Goal: Task Accomplishment & Management: Use online tool/utility

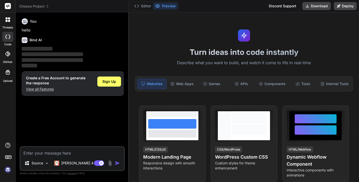
type textarea "x"
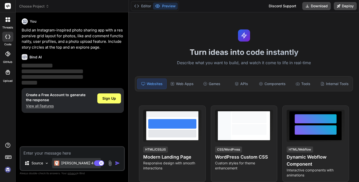
click at [69, 163] on p "[PERSON_NAME] 4 S.." at bounding box center [80, 163] width 38 height 5
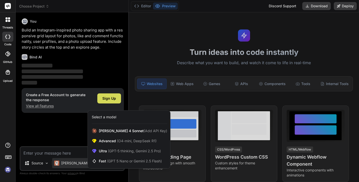
click at [47, 163] on div at bounding box center [179, 91] width 359 height 182
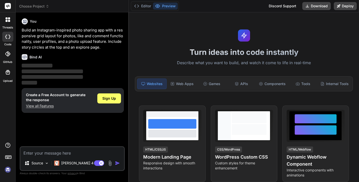
click at [47, 163] on img at bounding box center [47, 164] width 4 height 4
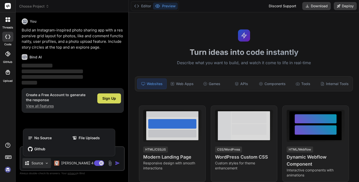
click at [47, 163] on div at bounding box center [179, 91] width 359 height 182
type textarea "x"
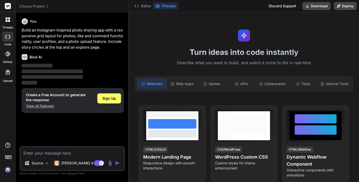
click at [50, 153] on textarea at bounding box center [72, 151] width 104 height 9
type textarea "i"
type textarea "x"
type textarea "i"
type textarea "x"
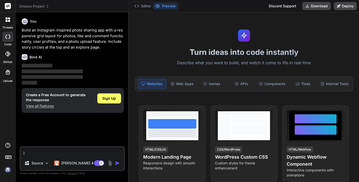
type textarea "i n"
type textarea "x"
type textarea "i ne"
type textarea "x"
type textarea "i nee"
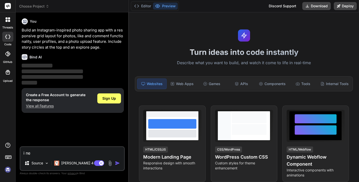
type textarea "x"
type textarea "i need"
type textarea "x"
type textarea "i need"
type textarea "x"
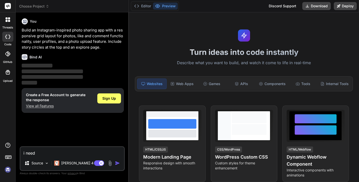
type textarea "i need a"
type textarea "x"
type textarea "i need a"
type textarea "x"
type textarea "i need a v"
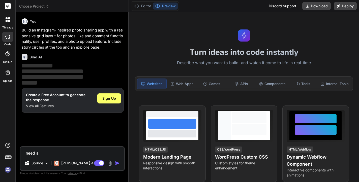
type textarea "x"
type textarea "i need a vi"
type textarea "x"
type textarea "i need a vid"
type textarea "x"
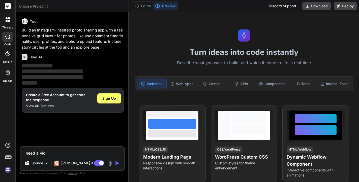
type textarea "i need a vide"
type textarea "x"
type textarea "i need a video"
type textarea "x"
type textarea "i need a video"
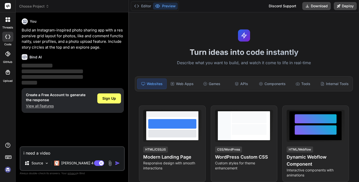
type textarea "x"
type textarea "i need a video"
type textarea "x"
type textarea "i need a vide"
type textarea "x"
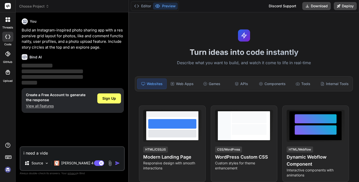
type textarea "i need a vid"
type textarea "x"
type textarea "i need a vi"
type textarea "x"
type textarea "i need a v"
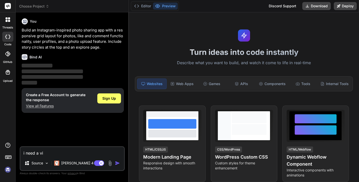
type textarea "x"
type textarea "i need a"
type textarea "x"
type textarea "i need a"
type textarea "x"
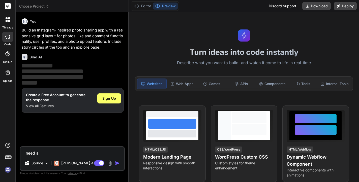
type textarea "i need"
type textarea "x"
type textarea "i need"
type textarea "x"
type textarea "i nee"
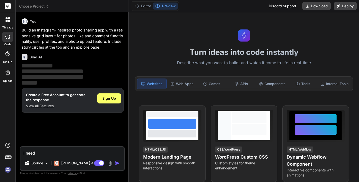
type textarea "x"
type textarea "i ne"
type textarea "x"
type textarea "i n"
type textarea "x"
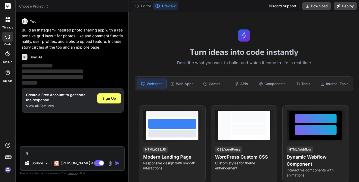
type textarea "i"
type textarea "x"
type textarea "i a"
type textarea "x"
type textarea "i am"
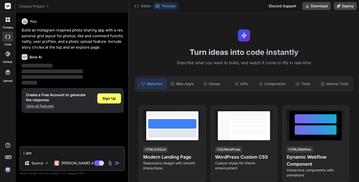
type textarea "x"
type textarea "i am"
type textarea "x"
type textarea "i am t"
type textarea "x"
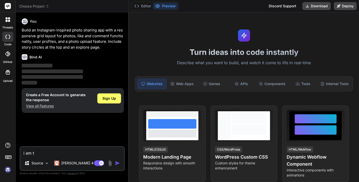
type textarea "i am"
type textarea "x"
type textarea "i am"
type textarea "x"
type textarea "i a"
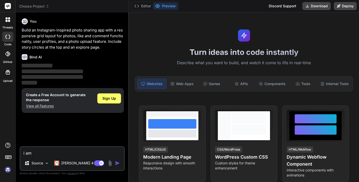
type textarea "x"
type textarea "i"
type textarea "x"
type textarea "i w"
type textarea "x"
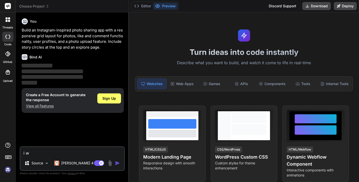
type textarea "i wa"
type textarea "x"
type textarea "i wan"
type textarea "x"
type textarea "i want"
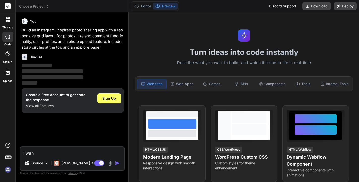
type textarea "x"
type textarea "i want"
type textarea "x"
type textarea "i want a"
type textarea "x"
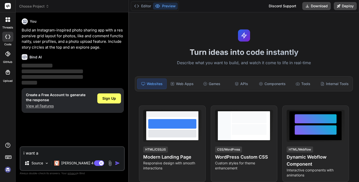
type textarea "i want a"
type textarea "x"
type textarea "i want a v"
type textarea "x"
type textarea "i want a vi"
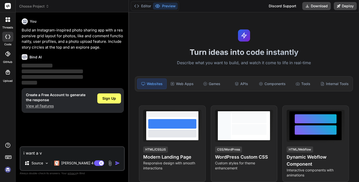
type textarea "x"
type textarea "i want a vid"
type textarea "x"
type textarea "i want a vide"
type textarea "x"
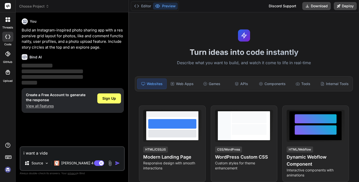
type textarea "i want a video"
type textarea "x"
type textarea "i want a video"
type textarea "x"
type textarea "i want a video c"
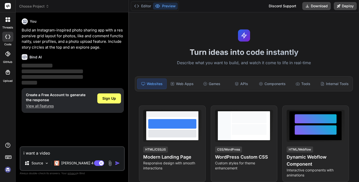
type textarea "x"
type textarea "i want a video ca"
type textarea "x"
type textarea "i want a video cap"
type textarea "x"
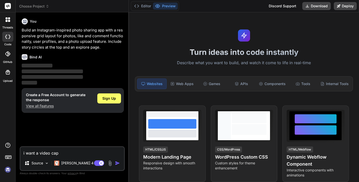
type textarea "i want a video capt"
type textarea "x"
type textarea "i want a video captu"
type textarea "x"
type textarea "i want a video captur"
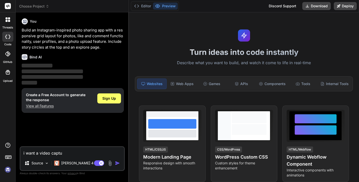
type textarea "x"
type textarea "i want a video capture"
type textarea "x"
type textarea "i want a video capture"
type textarea "x"
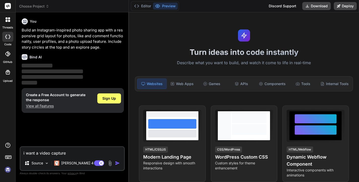
type textarea "i want a video capture s"
type textarea "x"
type textarea "i want a video capture so"
type textarea "x"
type textarea "i want a video capture sof"
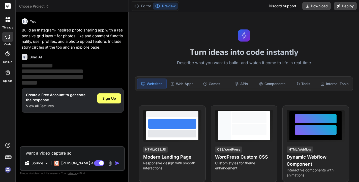
type textarea "x"
type textarea "i want a video capture soft"
type textarea "x"
type textarea "i want a video capture softw"
type textarea "x"
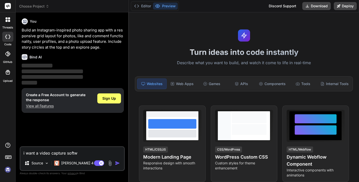
type textarea "i want a video capture softwa"
type textarea "x"
type textarea "i want a video capture softwar"
type textarea "x"
type textarea "i want a video capture software"
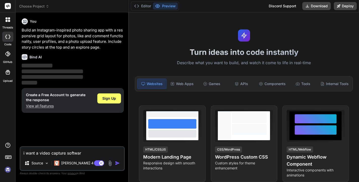
type textarea "x"
type textarea "i want a video capture software"
type textarea "x"
type textarea "i want a video capture software w"
type textarea "x"
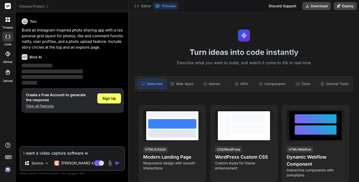
type textarea "i want a video capture software wi"
type textarea "x"
type textarea "i want a video capture software wit"
type textarea "x"
type textarea "i want a video capture software with"
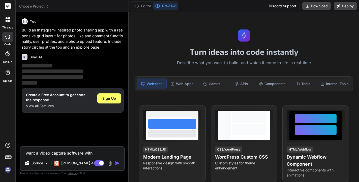
type textarea "x"
type textarea "i want a video capture software with"
type textarea "x"
type textarea "i want a video capture software with p"
type textarea "x"
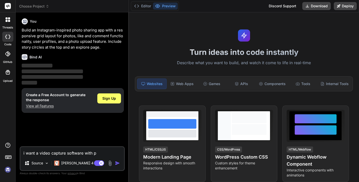
type textarea "i want a video capture software with [PERSON_NAME]"
type textarea "x"
type textarea "i want a video capture software with pos"
type textarea "x"
type textarea "i want a video capture software with poss"
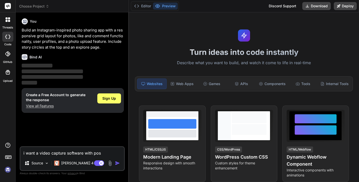
type textarea "x"
type textarea "i want a video capture software with possi"
type textarea "x"
type textarea "i want a video capture software with possib"
type textarea "x"
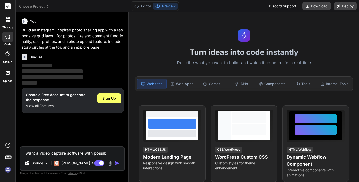
type textarea "i want a video capture software with possibi"
type textarea "x"
type textarea "i want a video capture software with possibil"
type textarea "x"
type textarea "i want a video capture software with possibili"
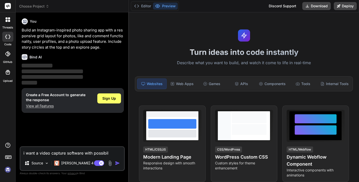
type textarea "x"
type textarea "i want a video capture software with possibilit"
type textarea "x"
type textarea "i want a video capture software with possibility"
type textarea "x"
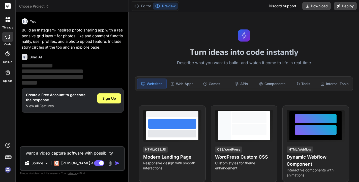
type textarea "i want a video capture software with possibility"
type textarea "x"
type textarea "i want a video capture software with possibility o"
type textarea "x"
type textarea "i want a video capture software with possibility of"
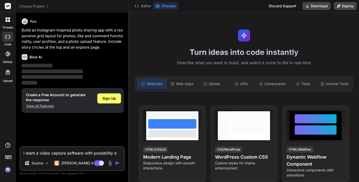
type textarea "x"
type textarea "i want a video capture software with possibility of"
type textarea "x"
type textarea "i want a video capture software with possibility of u"
type textarea "x"
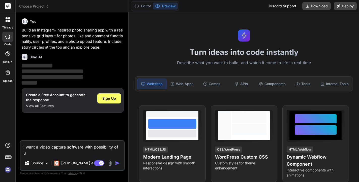
type textarea "i want a video capture software with possibility of ub"
type textarea "x"
type textarea "i want a video capture software with possibility of ubn"
type textarea "x"
type textarea "i want a video capture software with possibility of ubno"
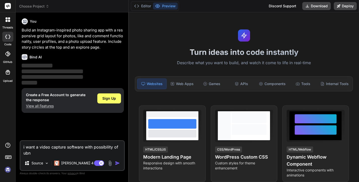
type textarea "x"
type textarea "i want a video capture software with possibility of ubnot"
type textarea "x"
type textarea "i want a video capture software with possibility of ubnoti"
type textarea "x"
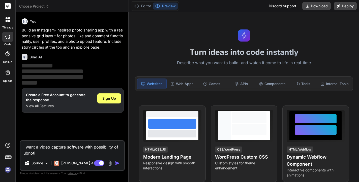
type textarea "i want a video capture software with possibility of ubnotio"
type textarea "x"
type textarea "i want a video capture software with possibility of ubnotion"
type textarea "x"
type textarea "i want a video capture software with possibility of ubnotio"
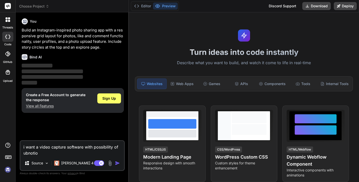
type textarea "x"
type textarea "i want a video capture software with possibility of ubnoti"
type textarea "x"
type textarea "i want a video capture software with possibility of ubnot"
type textarea "x"
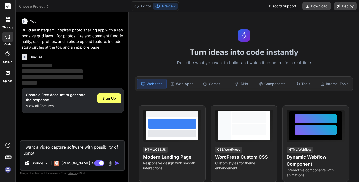
type textarea "i want a video capture software with possibility of ubno"
type textarea "x"
type textarea "i want a video capture software with possibility of ubn"
type textarea "x"
type textarea "i want a video capture software with possibility of ub"
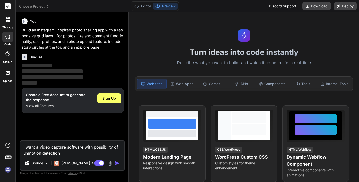
click at [116, 165] on img "button" at bounding box center [117, 163] width 5 height 5
click at [117, 163] on img "button" at bounding box center [117, 163] width 5 height 5
click at [62, 154] on textarea "i want a video capture software with possibility of unmotion detection" at bounding box center [72, 148] width 104 height 15
drag, startPoint x: 62, startPoint y: 153, endPoint x: 19, endPoint y: 144, distance: 43.5
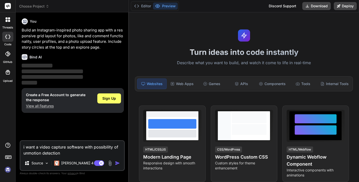
click at [19, 144] on div "Bind AI Web Search Created with Pixso. Code Generator You Build an Instagram-in…" at bounding box center [72, 97] width 113 height 170
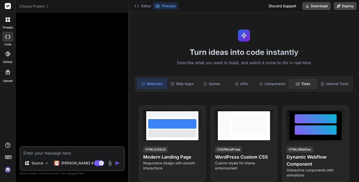
click at [303, 84] on div "Tools" at bounding box center [303, 84] width 29 height 11
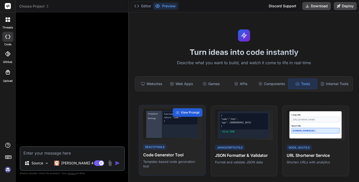
click at [165, 127] on div "function example() { return "code"; }" at bounding box center [180, 124] width 37 height 27
click at [184, 114] on span "View Prompt" at bounding box center [190, 113] width 19 height 5
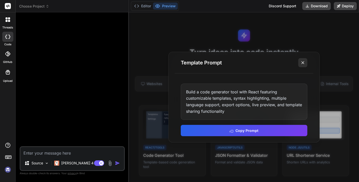
click at [303, 62] on icon at bounding box center [303, 62] width 5 height 5
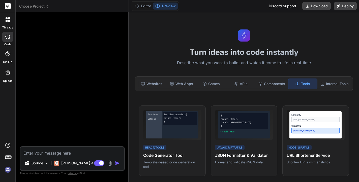
click at [94, 154] on textarea at bounding box center [72, 151] width 104 height 9
paste textarea "i want a video capture software with possibility of unmotion detection"
type textarea "x"
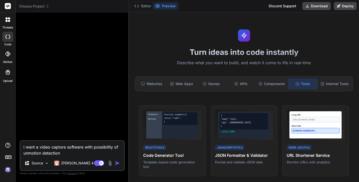
type textarea "i want a video capture software with possibility of unmotion detection"
click at [118, 163] on img "button" at bounding box center [117, 163] width 5 height 5
type textarea "x"
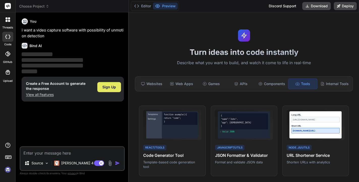
click at [107, 88] on span "Sign Up" at bounding box center [109, 87] width 14 height 5
